Goal: Check status

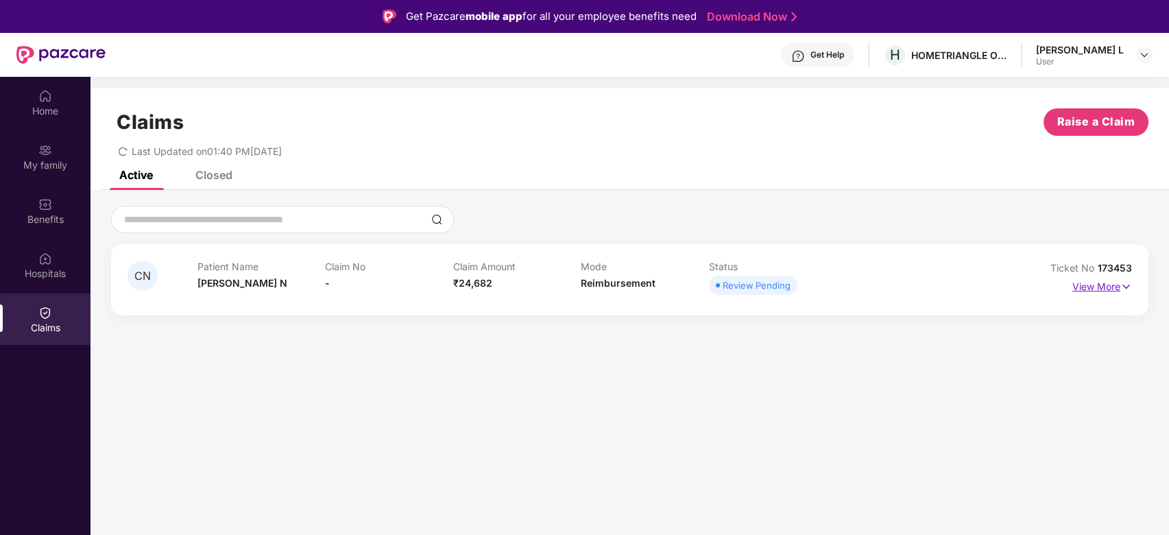
click at [1108, 282] on p "View More" at bounding box center [1102, 285] width 60 height 19
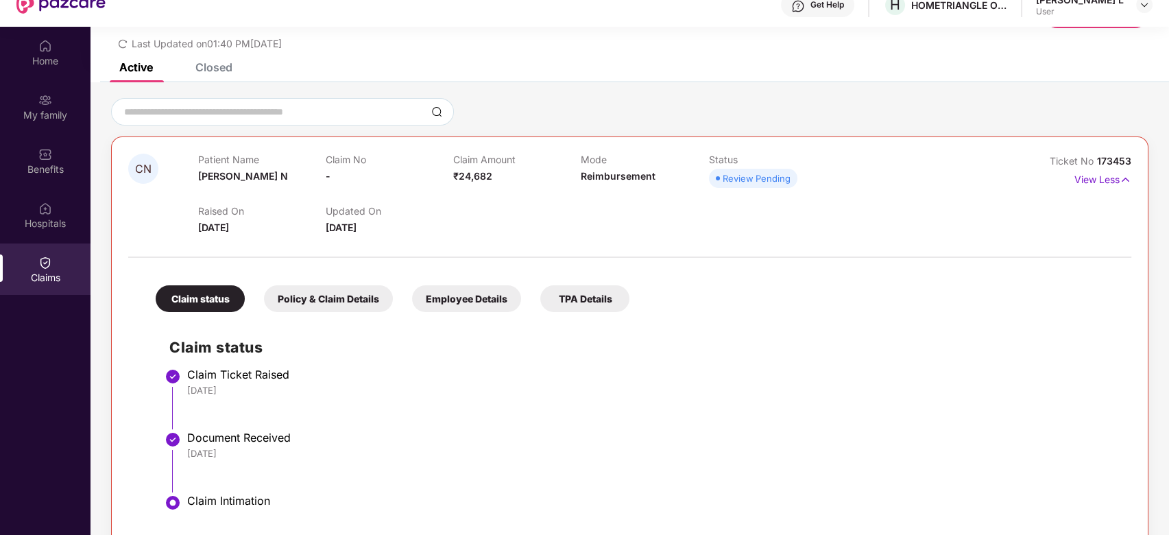
scroll to position [77, 0]
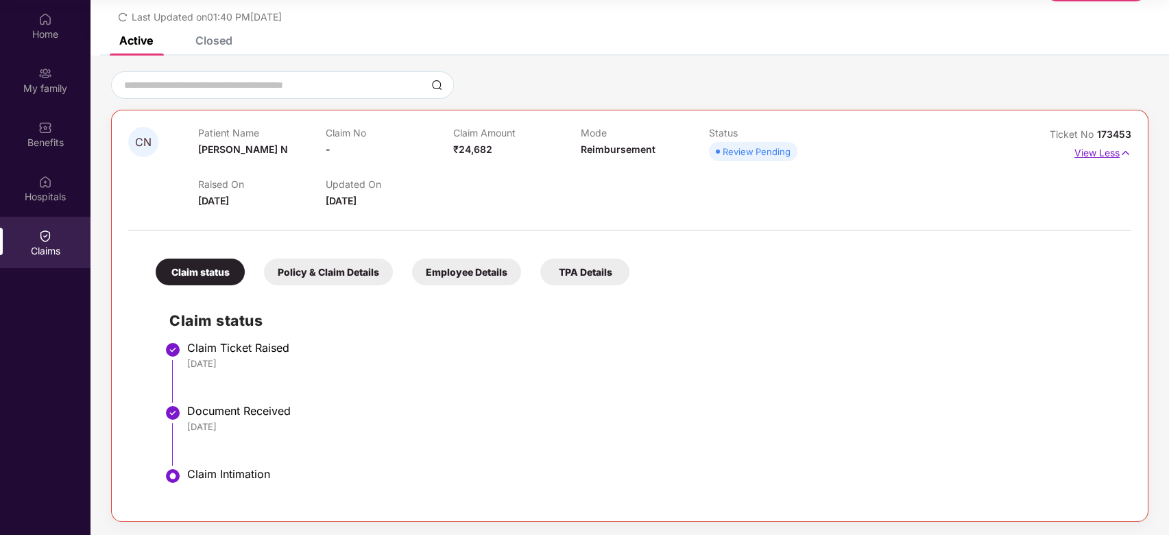
click at [1119, 147] on img at bounding box center [1125, 152] width 12 height 15
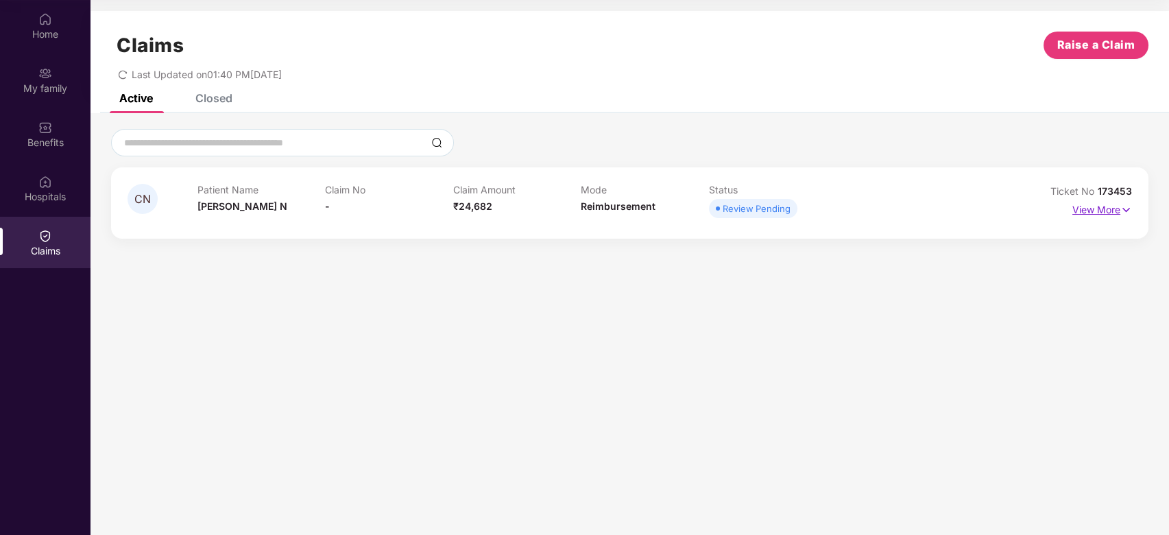
scroll to position [0, 0]
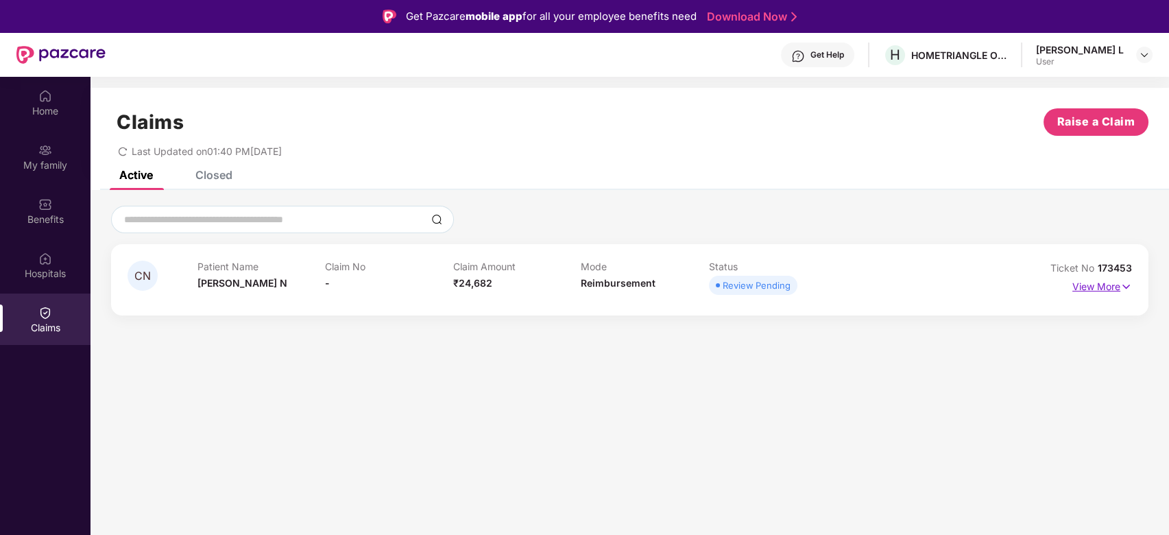
click at [1117, 287] on p "View More" at bounding box center [1102, 285] width 60 height 19
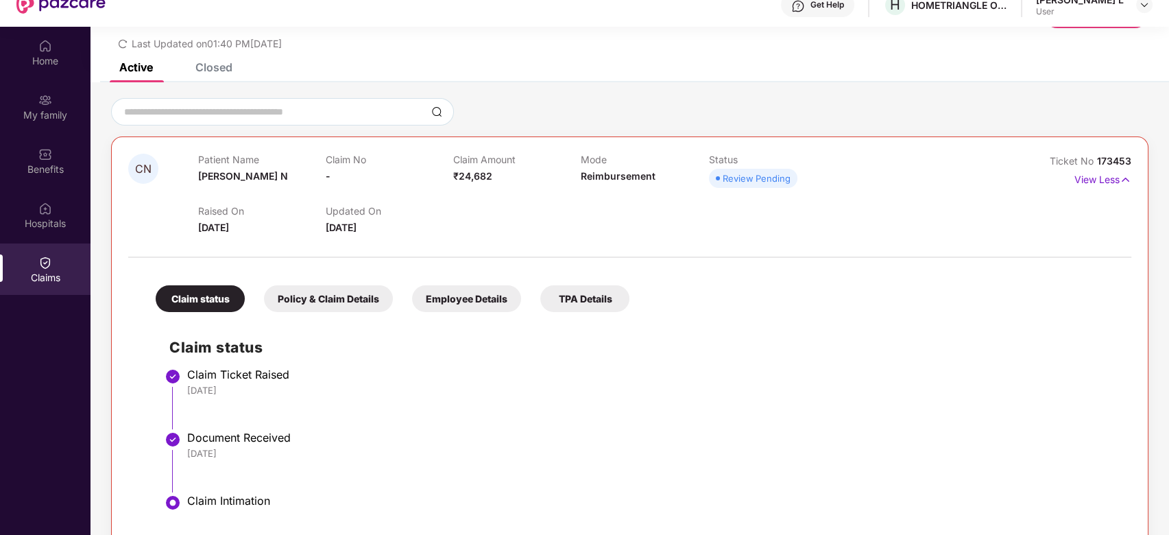
scroll to position [77, 0]
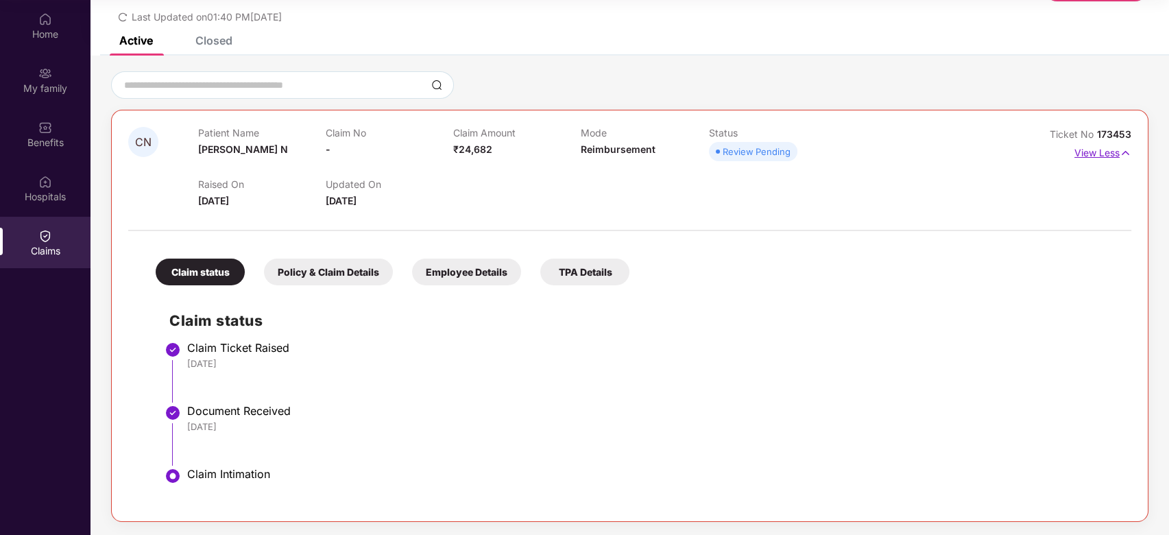
click at [1119, 156] on img at bounding box center [1125, 152] width 12 height 15
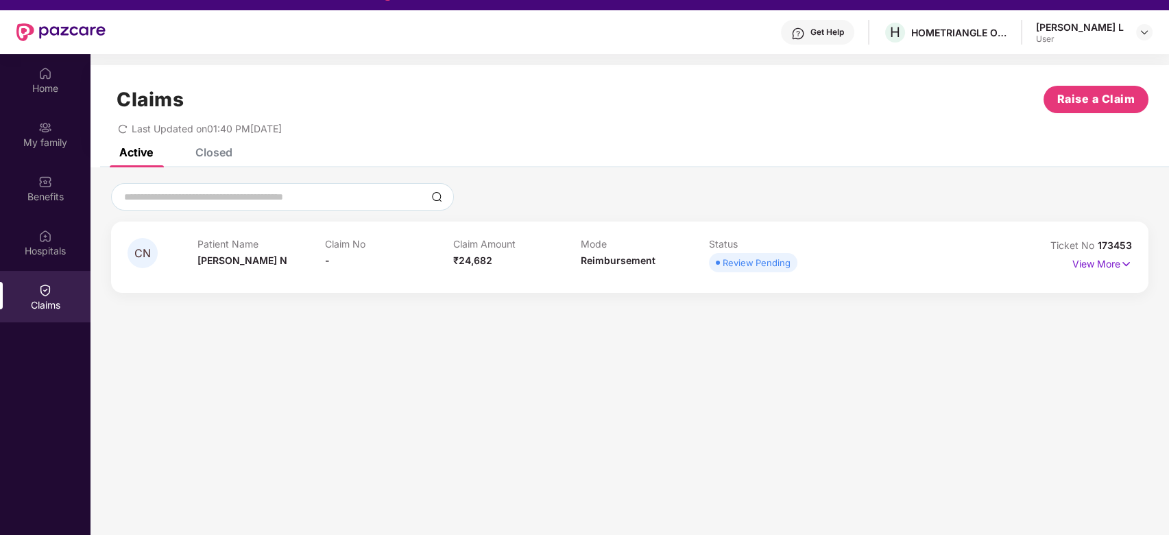
scroll to position [0, 0]
